Goal: Information Seeking & Learning: Learn about a topic

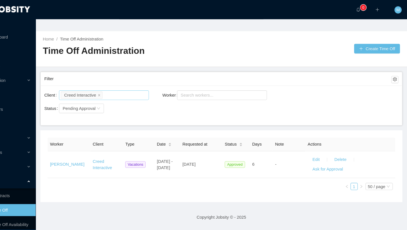
scroll to position [5, 0]
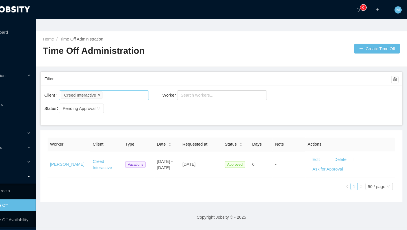
click at [118, 88] on icon "icon: close" at bounding box center [116, 89] width 3 height 3
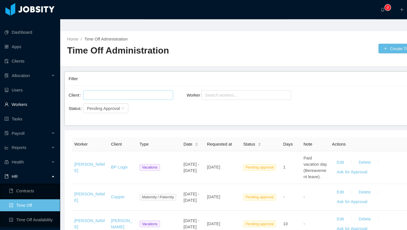
click at [19, 93] on link "Workers" at bounding box center [28, 98] width 48 height 11
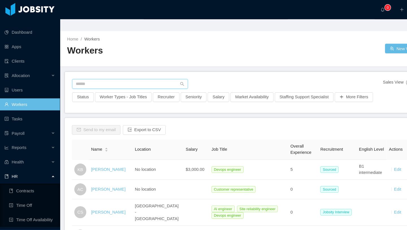
click at [102, 75] on input "text" at bounding box center [122, 79] width 109 height 9
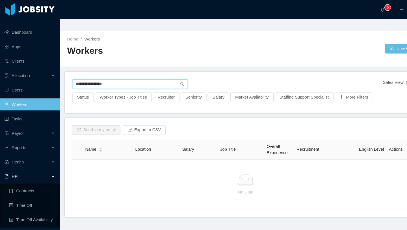
drag, startPoint x: 111, startPoint y: 67, endPoint x: 86, endPoint y: 68, distance: 24.9
click at [86, 75] on input "**********" at bounding box center [122, 79] width 109 height 9
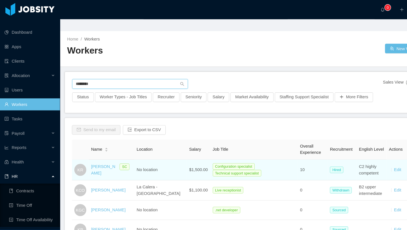
scroll to position [10, 0]
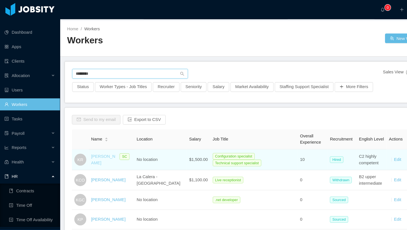
type input "*******"
click at [106, 145] on link "[PERSON_NAME]" at bounding box center [97, 150] width 23 height 10
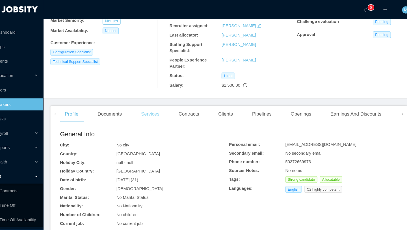
scroll to position [119, 0]
click at [230, 99] on div "Clients" at bounding box center [228, 107] width 23 height 16
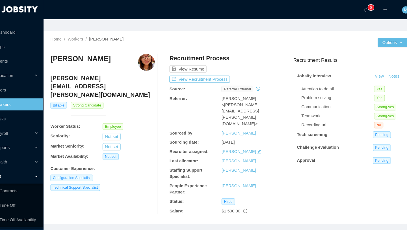
click at [155, 51] on img at bounding box center [154, 59] width 16 height 16
click at [201, 62] on button "View Resume" at bounding box center [193, 65] width 35 height 7
click at [154, 52] on img at bounding box center [154, 59] width 16 height 16
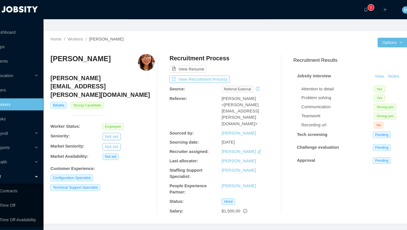
click at [154, 52] on img at bounding box center [154, 59] width 16 height 16
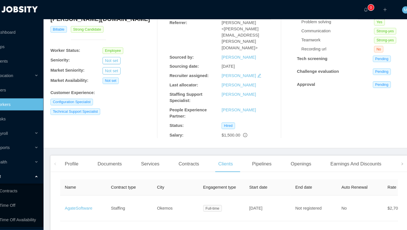
scroll to position [78, 0]
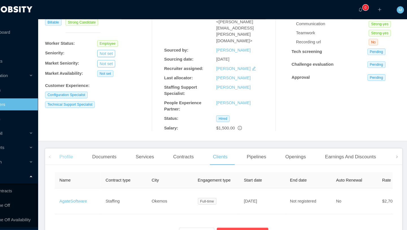
click at [85, 140] on div "Profile" at bounding box center [83, 148] width 22 height 16
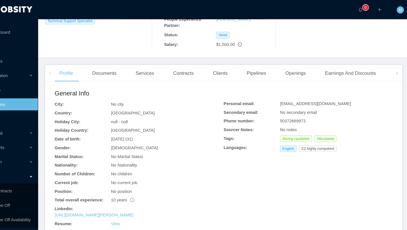
scroll to position [163, 0]
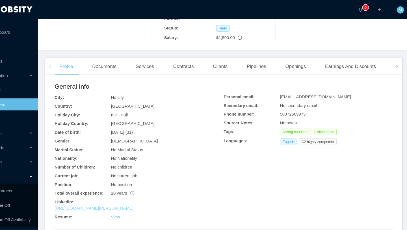
click at [111, 194] on link "[URL][DOMAIN_NAME][PERSON_NAME]" at bounding box center [109, 196] width 74 height 5
click at [129, 202] on link "View" at bounding box center [130, 204] width 8 height 5
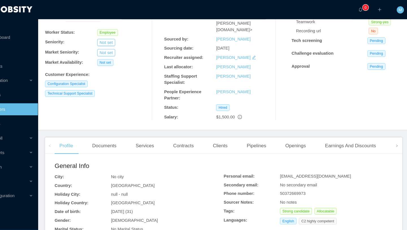
scroll to position [93, 0]
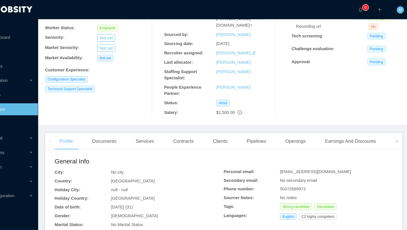
click at [396, 132] on icon "icon: right" at bounding box center [395, 133] width 3 height 3
click at [226, 125] on div "Openings" at bounding box center [226, 133] width 29 height 16
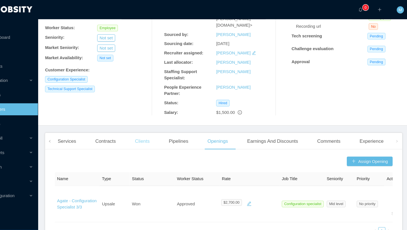
click at [154, 125] on div "Clients" at bounding box center [155, 133] width 23 height 16
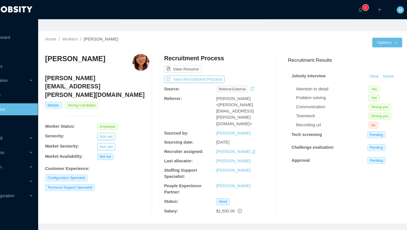
click at [154, 51] on img at bounding box center [154, 59] width 16 height 16
click at [383, 36] on button "Options" at bounding box center [386, 40] width 28 height 9
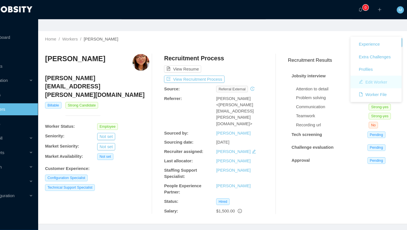
click at [376, 77] on button "Edit Worker" at bounding box center [373, 77] width 36 height 9
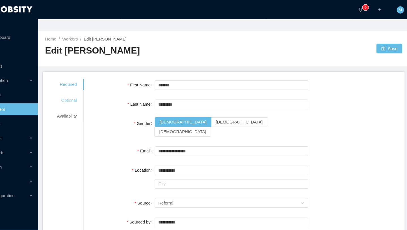
click at [83, 89] on div "Optional" at bounding box center [84, 94] width 32 height 10
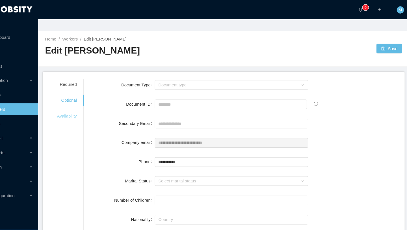
click at [87, 104] on div "Availability" at bounding box center [84, 109] width 32 height 10
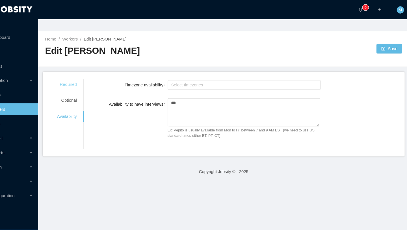
click at [86, 74] on div "Required" at bounding box center [84, 79] width 32 height 10
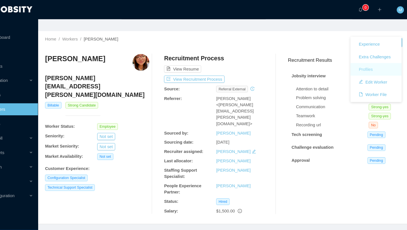
click at [366, 63] on button "Profiles" at bounding box center [366, 65] width 22 height 9
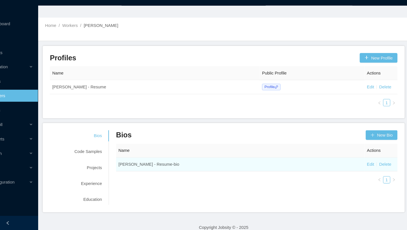
click at [158, 161] on td "Katerin Rodriguez - Resume-bio" at bounding box center [247, 167] width 234 height 13
click at [177, 161] on td "Katerin Rodriguez - Resume-bio" at bounding box center [247, 167] width 234 height 13
click at [303, 161] on td "Katerin Rodriguez - Resume-bio" at bounding box center [247, 167] width 234 height 13
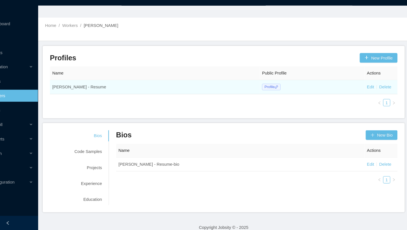
click at [275, 92] on span "Profile" at bounding box center [277, 95] width 18 height 6
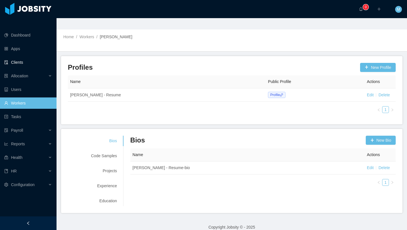
click at [21, 57] on link "Clients" at bounding box center [28, 62] width 48 height 11
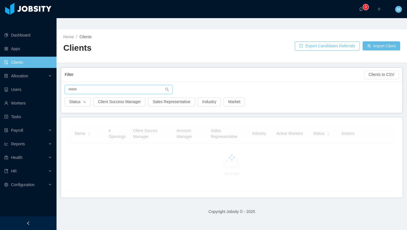
click at [101, 85] on input "text" at bounding box center [119, 89] width 108 height 9
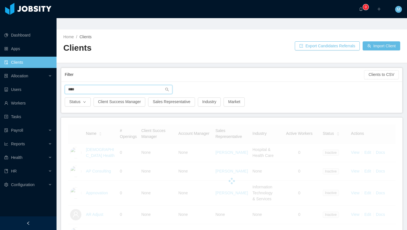
type input "*****"
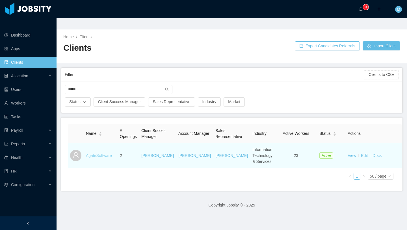
click at [97, 153] on link "AgateSoftware" at bounding box center [99, 155] width 26 height 5
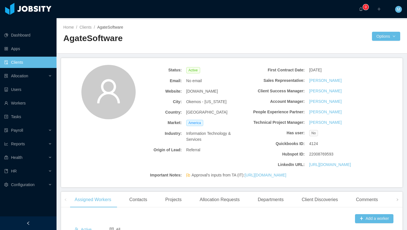
scroll to position [3, 0]
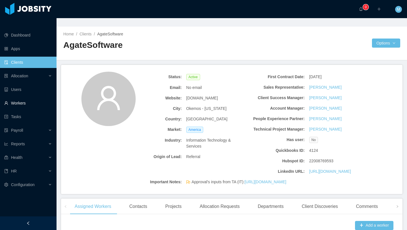
click at [32, 97] on link "Workers" at bounding box center [28, 102] width 48 height 11
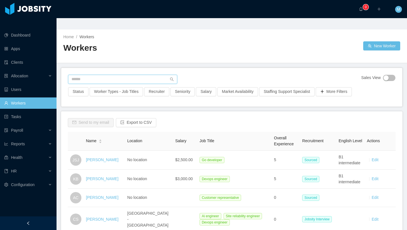
click at [99, 75] on input "text" at bounding box center [122, 79] width 109 height 9
type input "*"
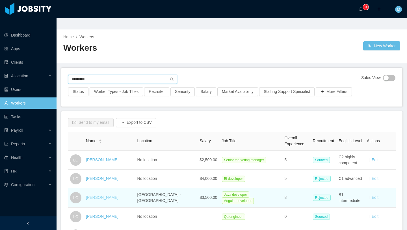
type input "*********"
click at [104, 195] on link "Larissa Carvalho" at bounding box center [102, 197] width 33 height 5
